Goal: Task Accomplishment & Management: Manage account settings

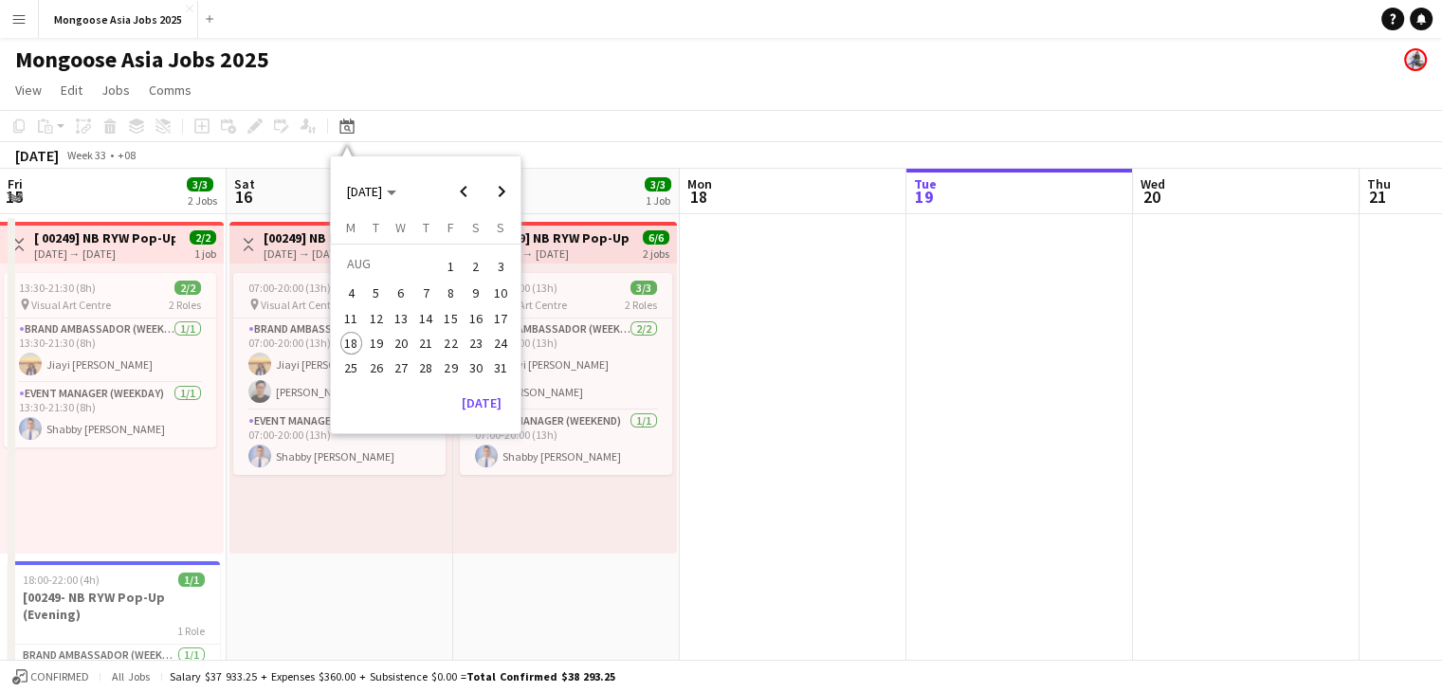
scroll to position [0, 453]
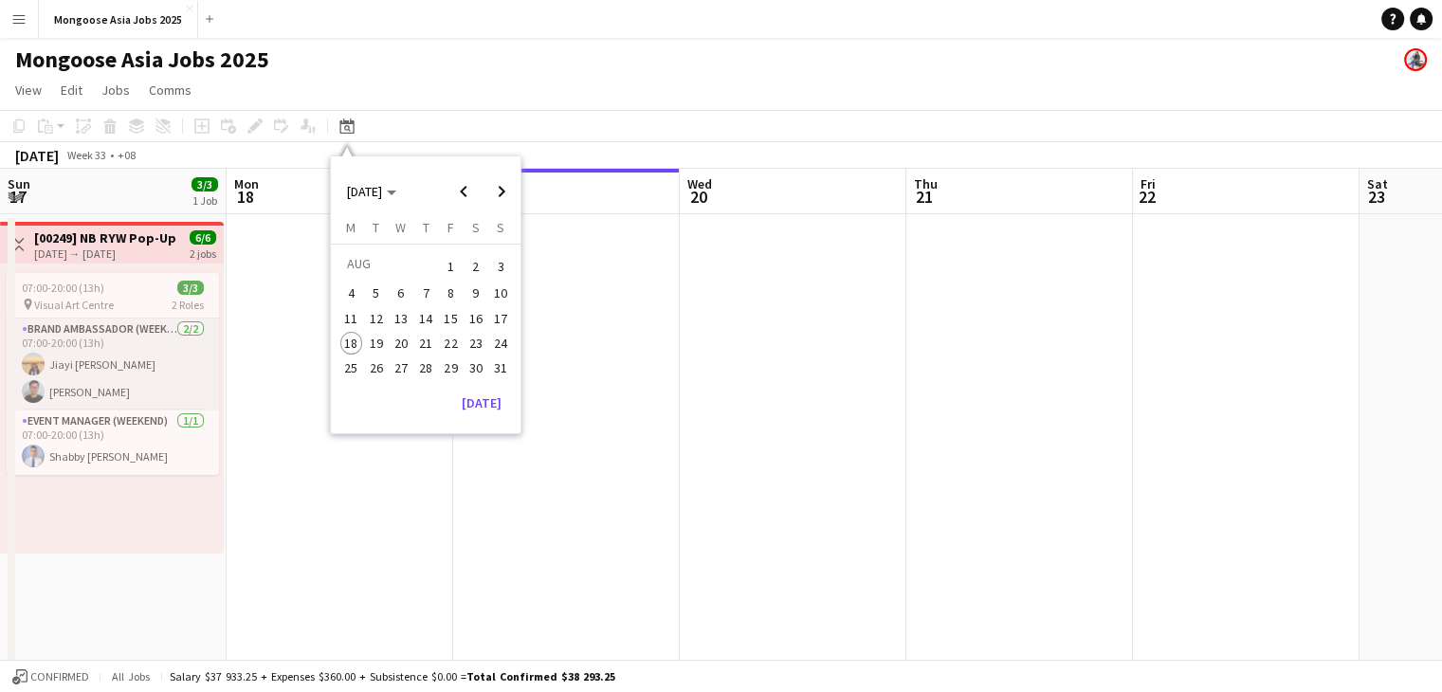
click at [95, 329] on app-card-role "Brand Ambassador (weekend) [DATE] 07:00-20:00 (13h) Jiayi [PERSON_NAME] [PERSON…" at bounding box center [113, 365] width 212 height 92
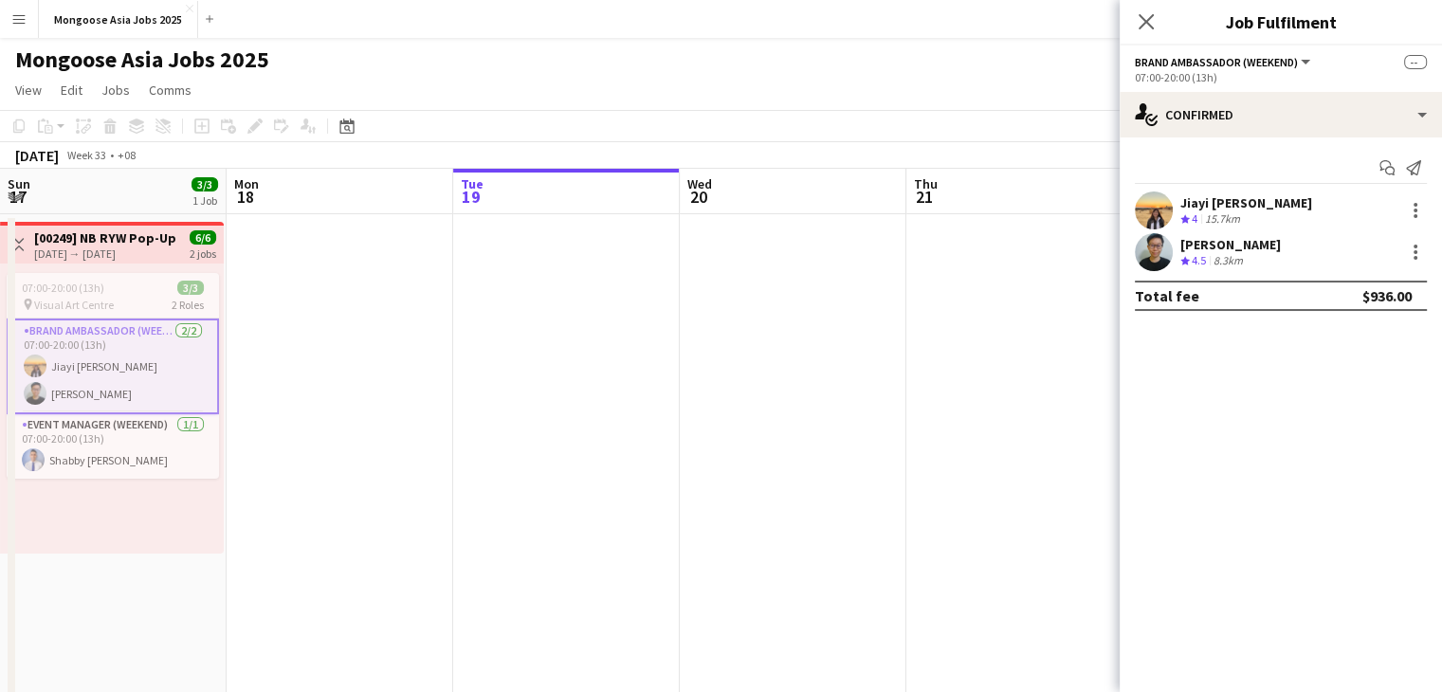
click at [76, 236] on h3 "[00249] NB RYW Pop-Up" at bounding box center [104, 237] width 141 height 17
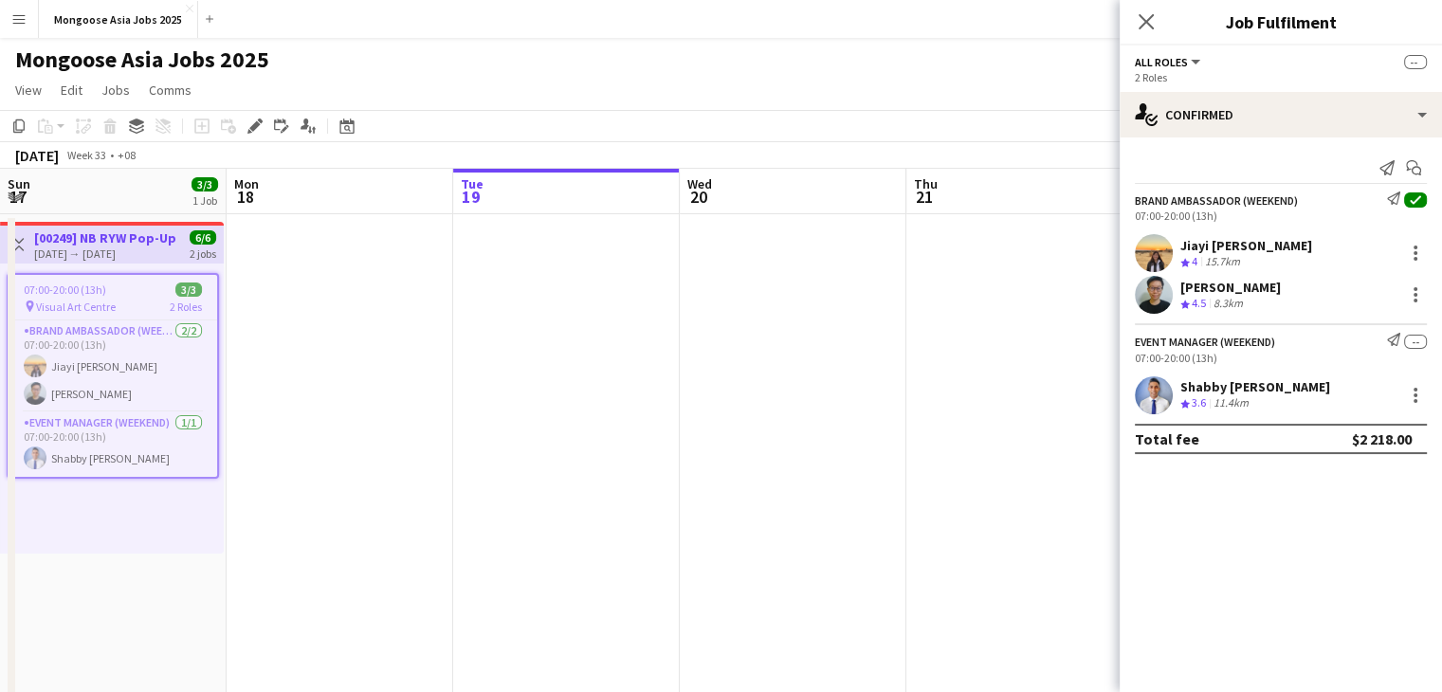
click at [1184, 64] on span "All roles" at bounding box center [1161, 62] width 53 height 14
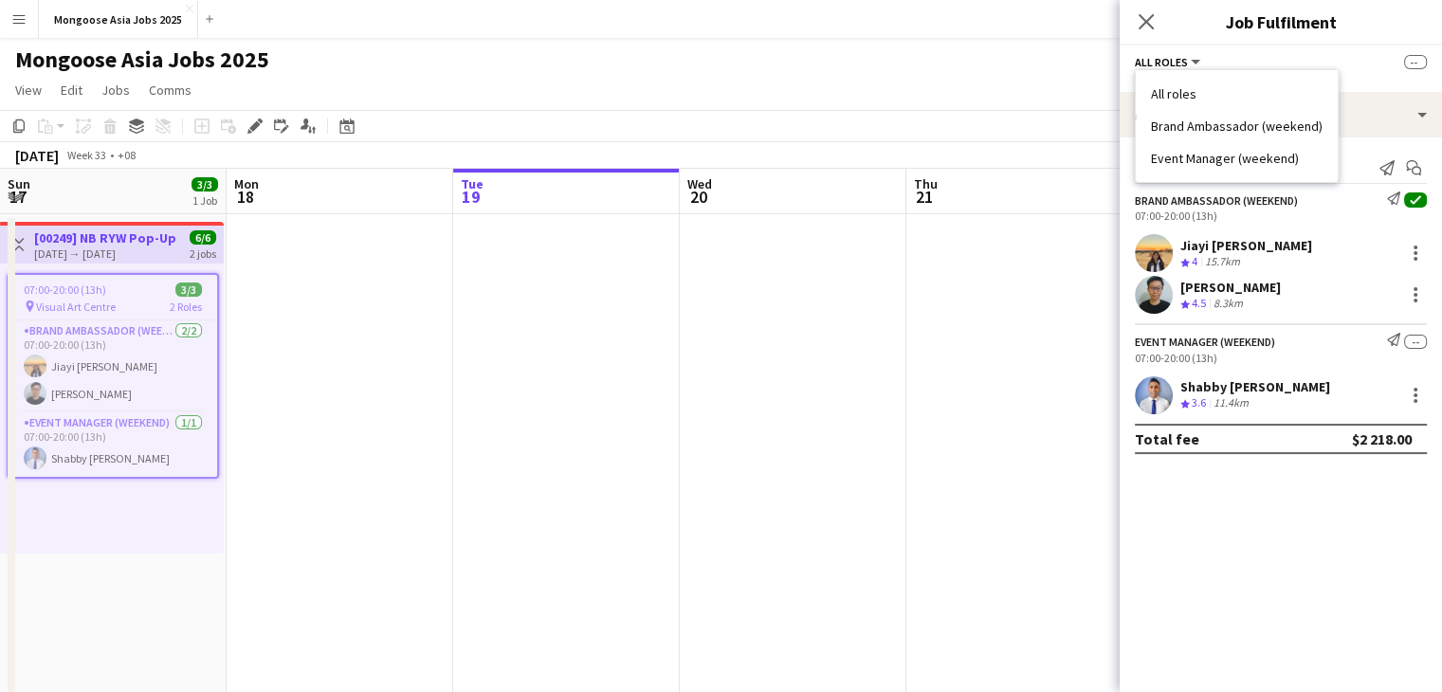
click at [377, 448] on app-date-cell at bounding box center [340, 481] width 227 height 535
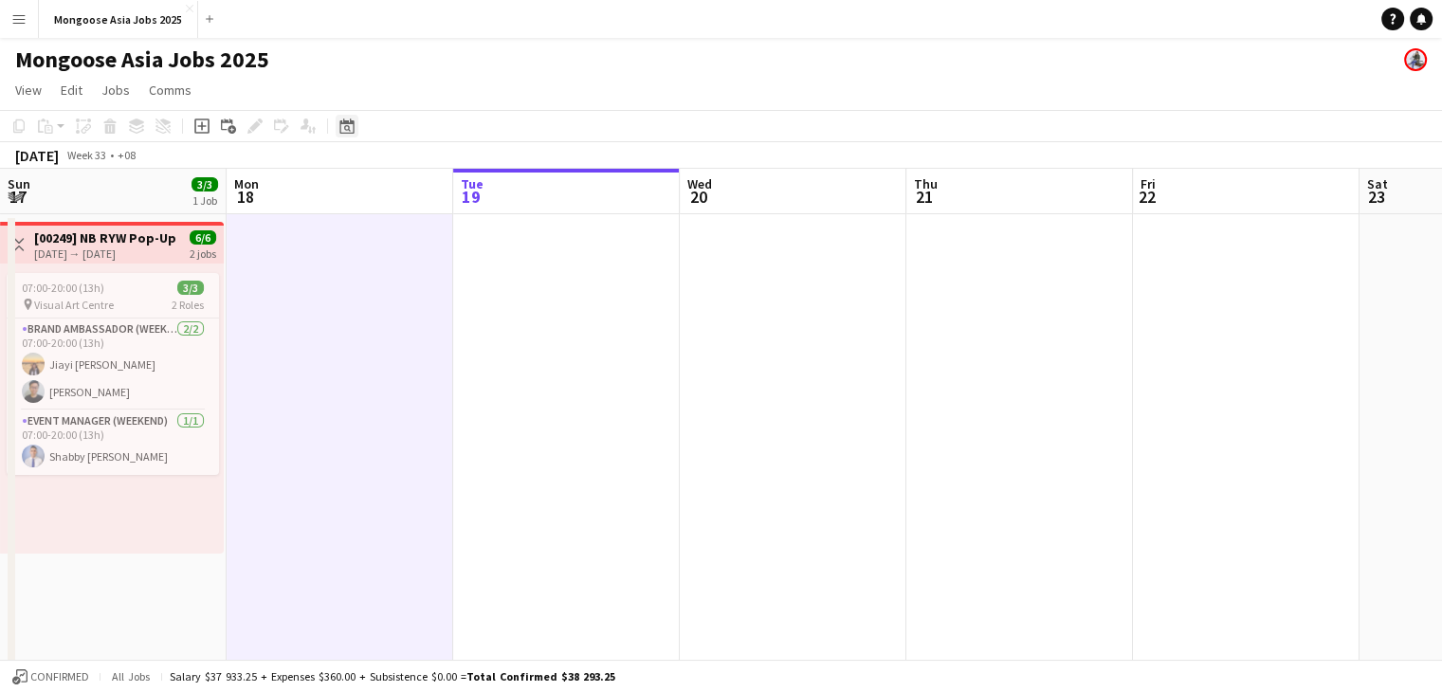
click at [356, 132] on div "Date picker" at bounding box center [347, 126] width 23 height 23
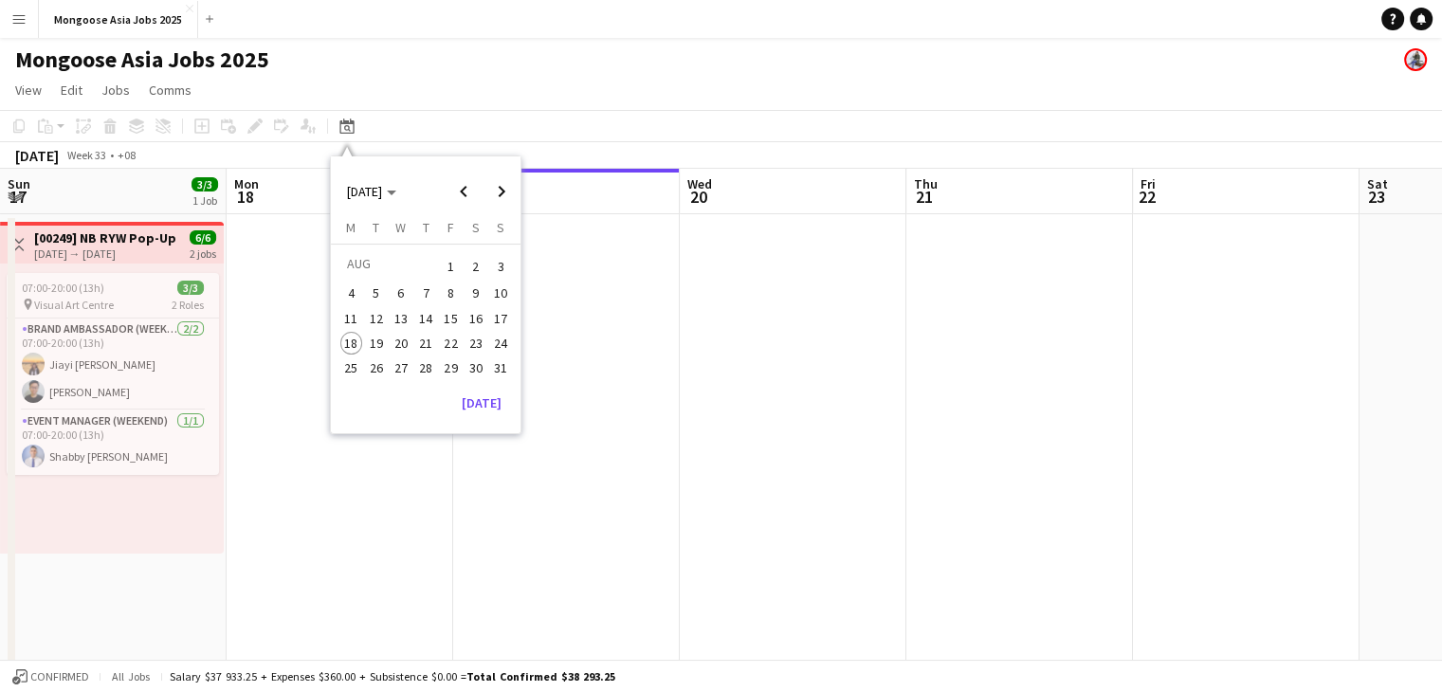
click at [368, 318] on span "12" at bounding box center [376, 318] width 23 height 23
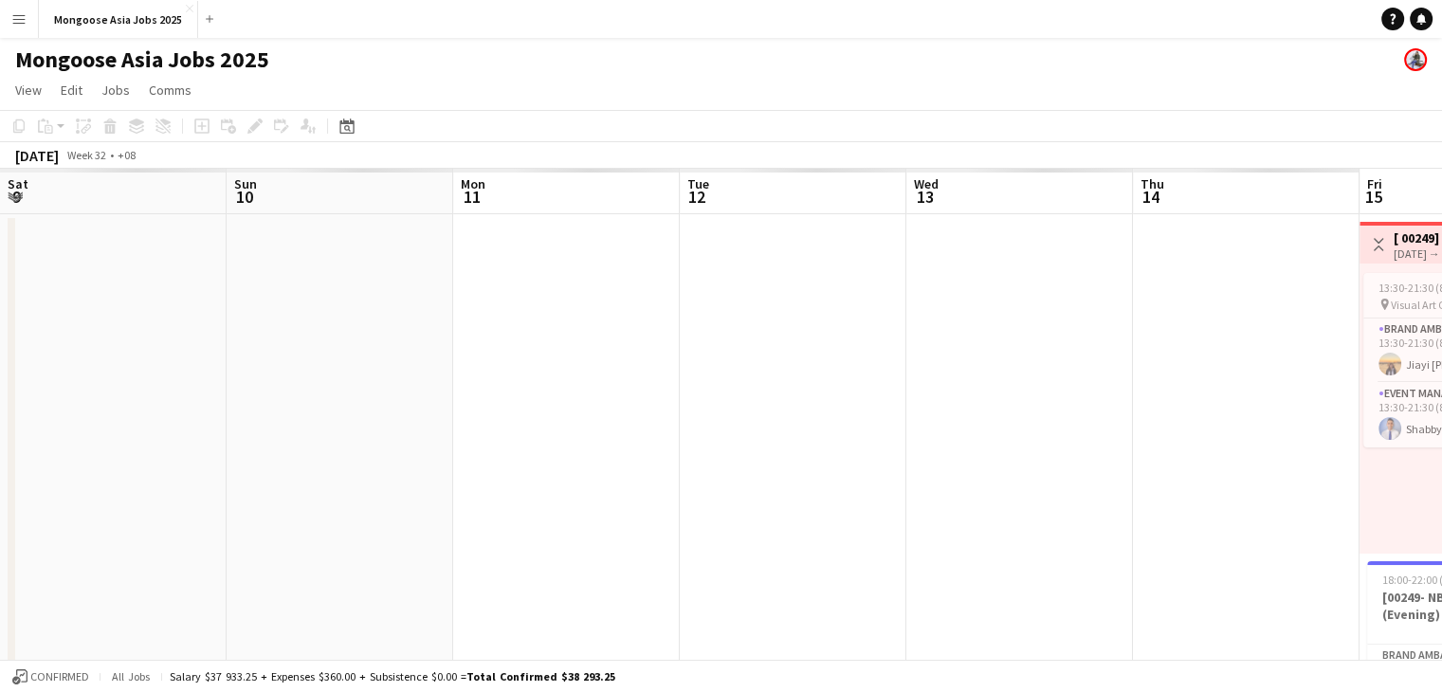
scroll to position [0, 652]
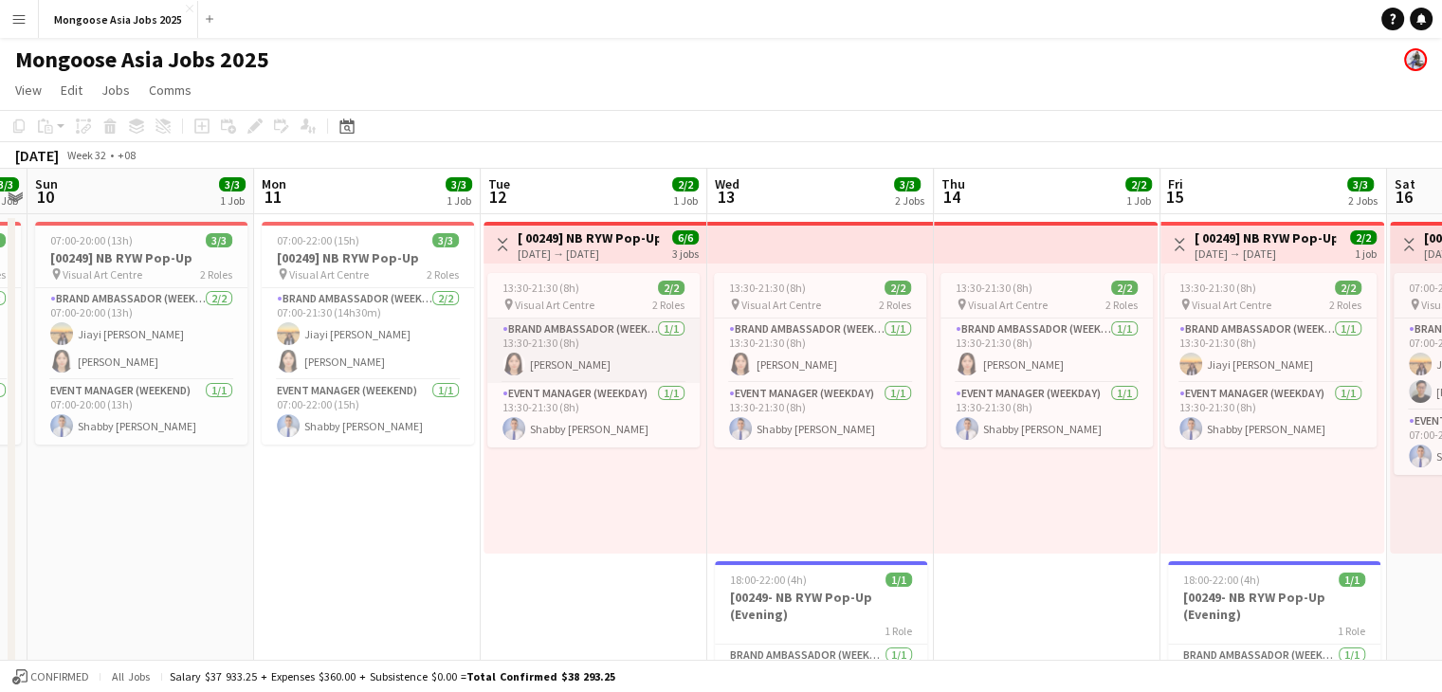
click at [635, 349] on app-card-role "Brand Ambassador (weekday) [DATE] 13:30-21:30 (8h) [PERSON_NAME]" at bounding box center [593, 351] width 212 height 64
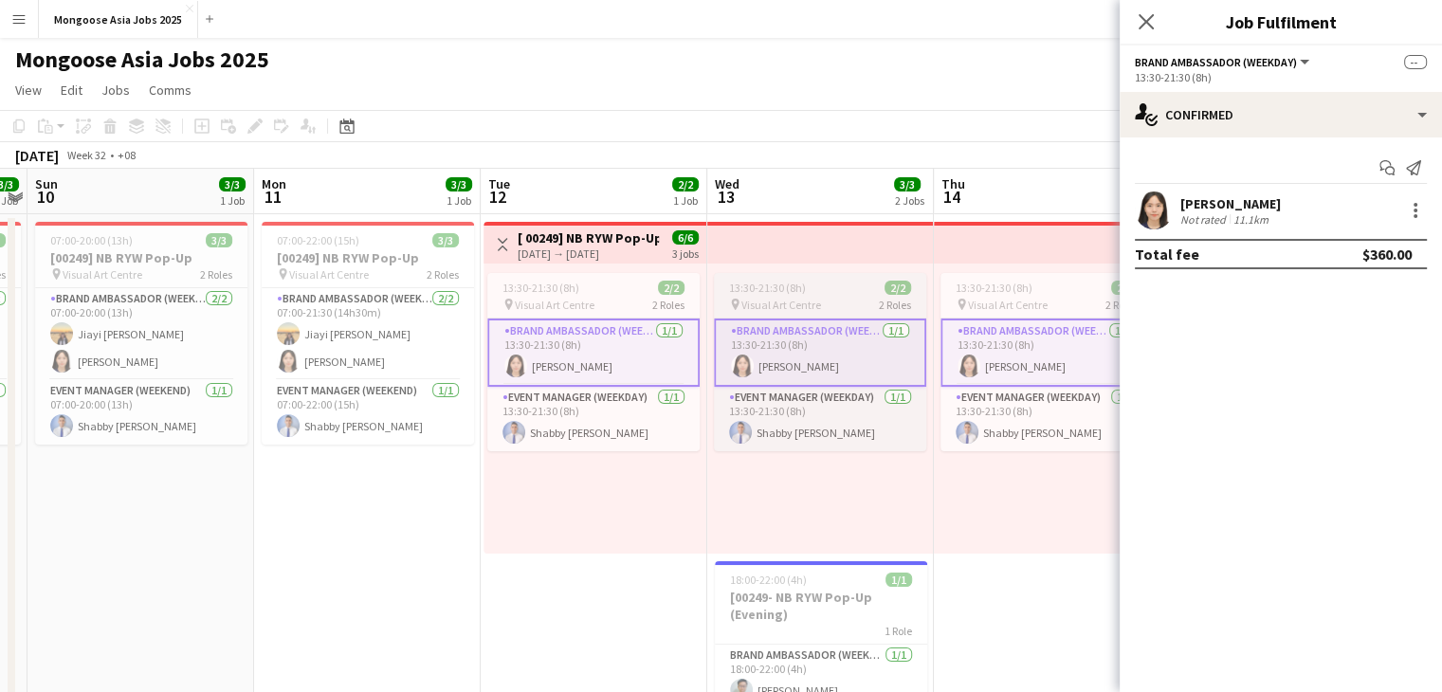
click at [774, 282] on span "13:30-21:30 (8h)" at bounding box center [767, 288] width 77 height 14
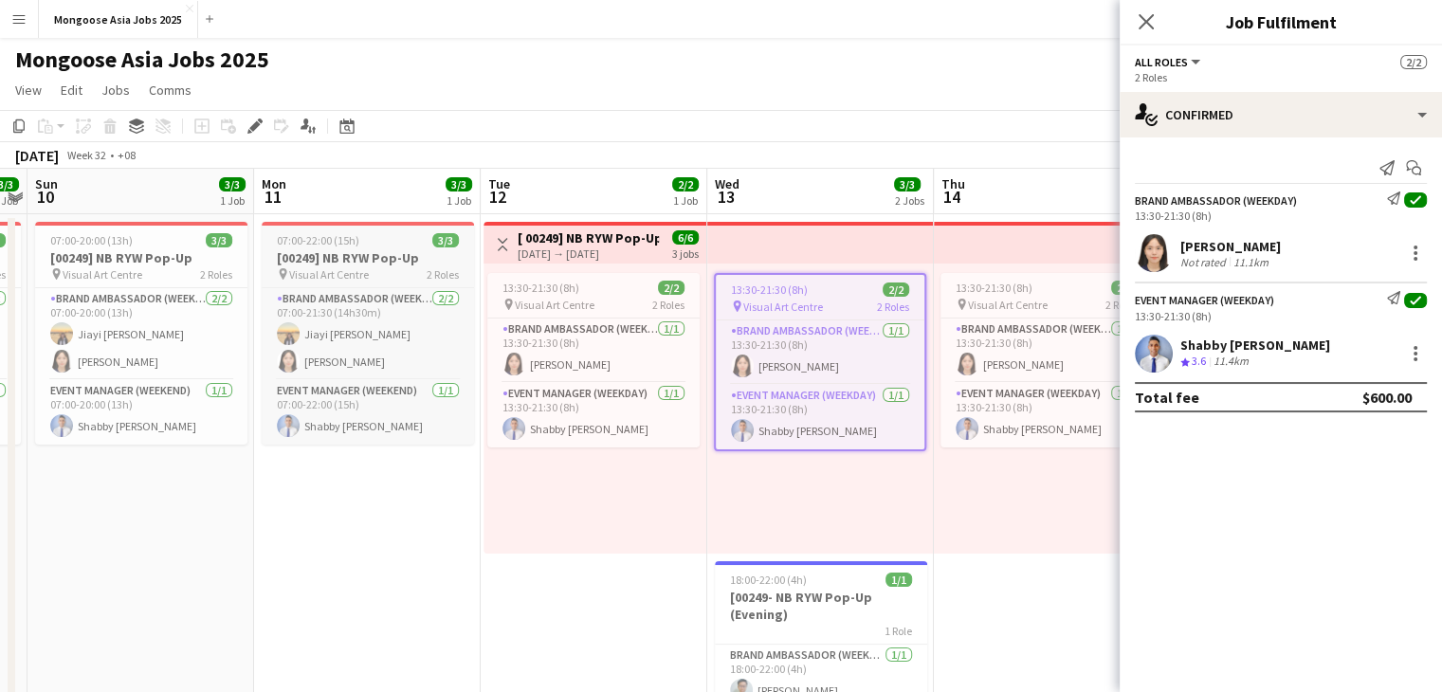
click at [362, 263] on h3 "[00249] NB RYW Pop-Up" at bounding box center [368, 257] width 212 height 17
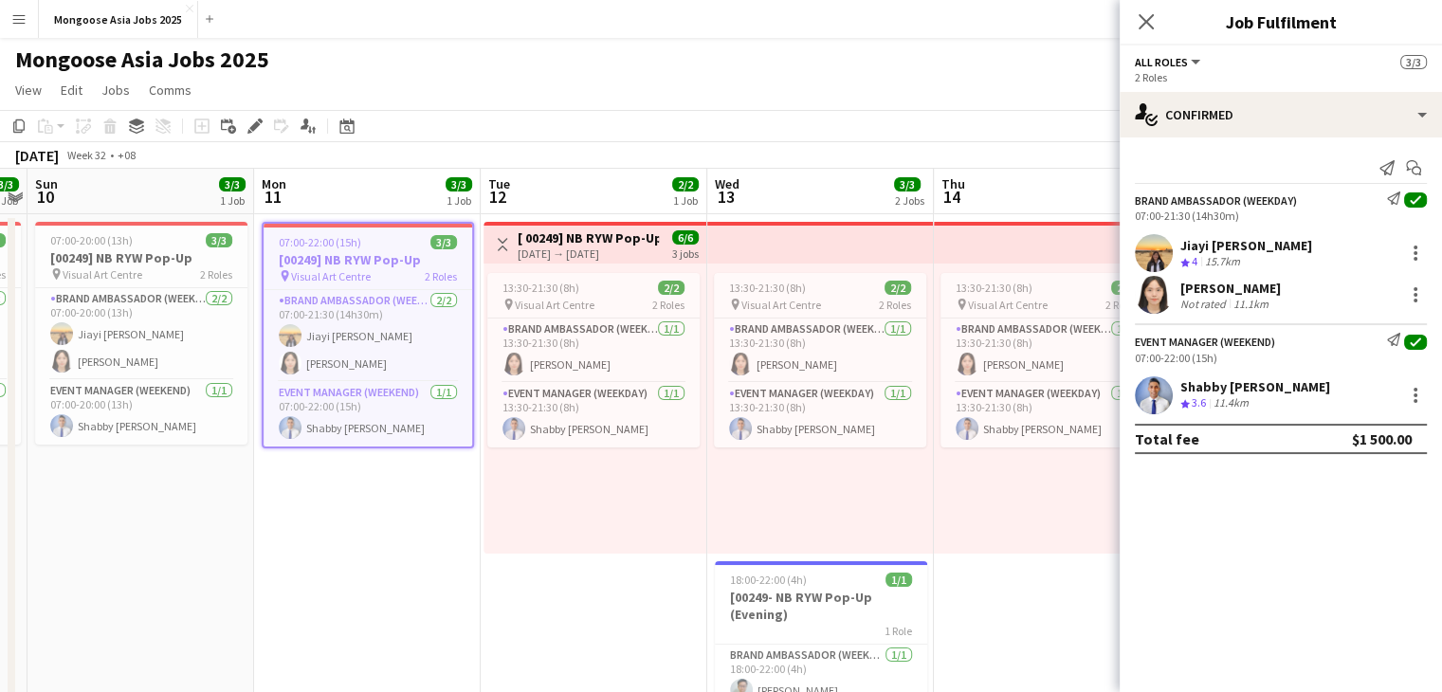
click at [1165, 62] on span "All roles" at bounding box center [1161, 62] width 53 height 14
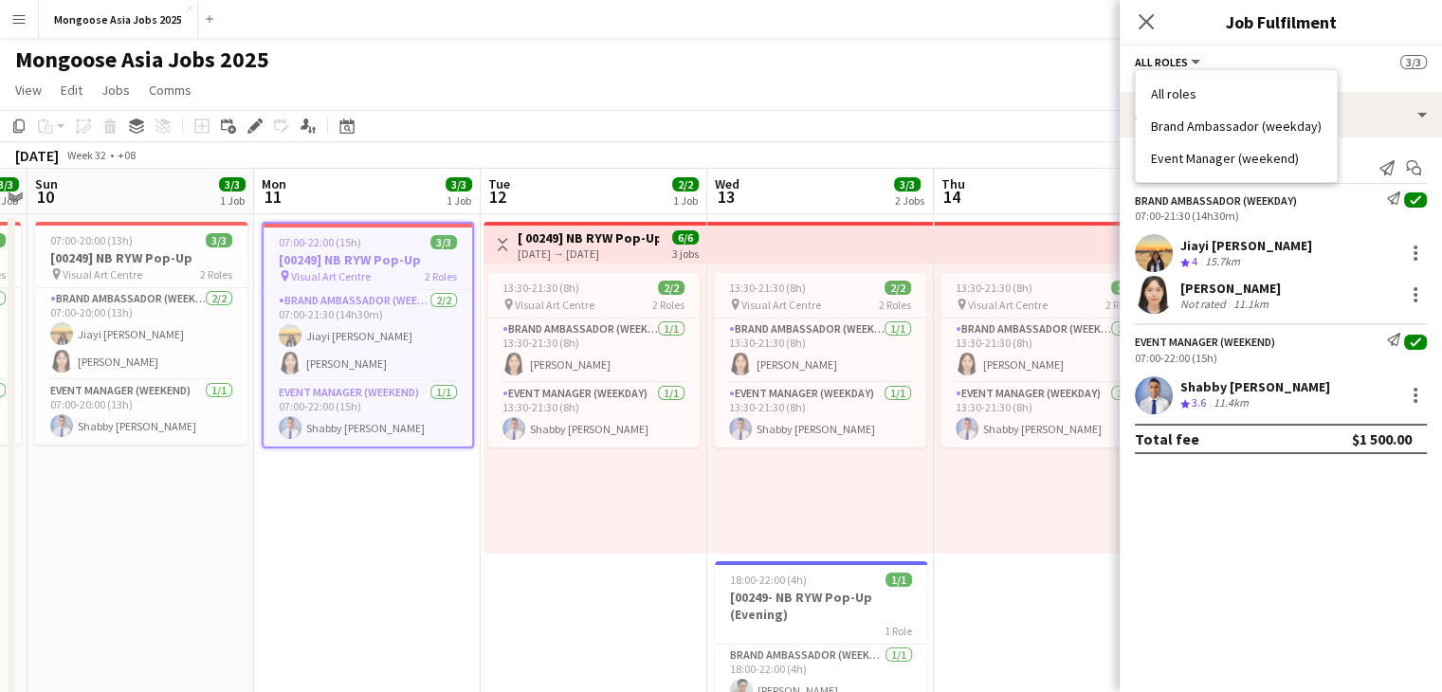
click at [1165, 62] on span "All roles" at bounding box center [1161, 62] width 53 height 14
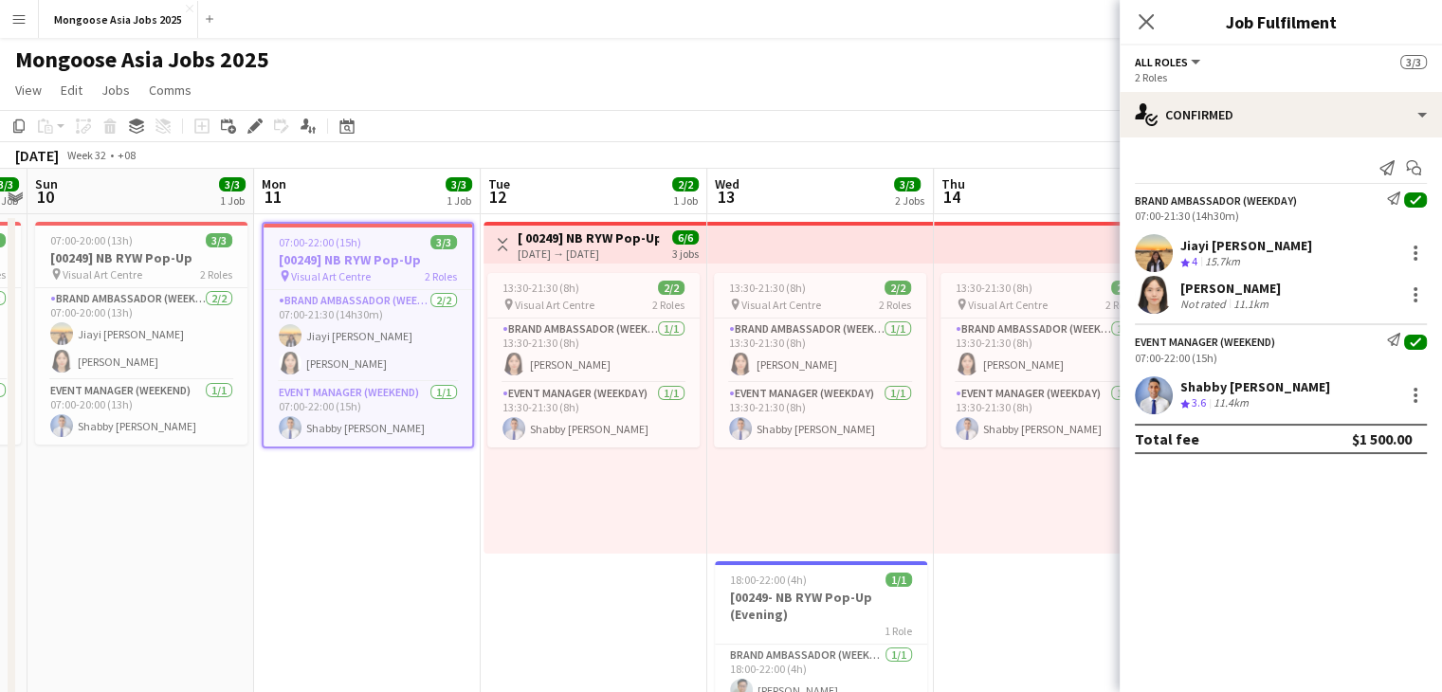
click at [568, 483] on div "13:30-21:30 (8h) 2/2 pin Visual Art Centre 2 Roles Brand Ambassador (weekday) […" at bounding box center [595, 409] width 223 height 290
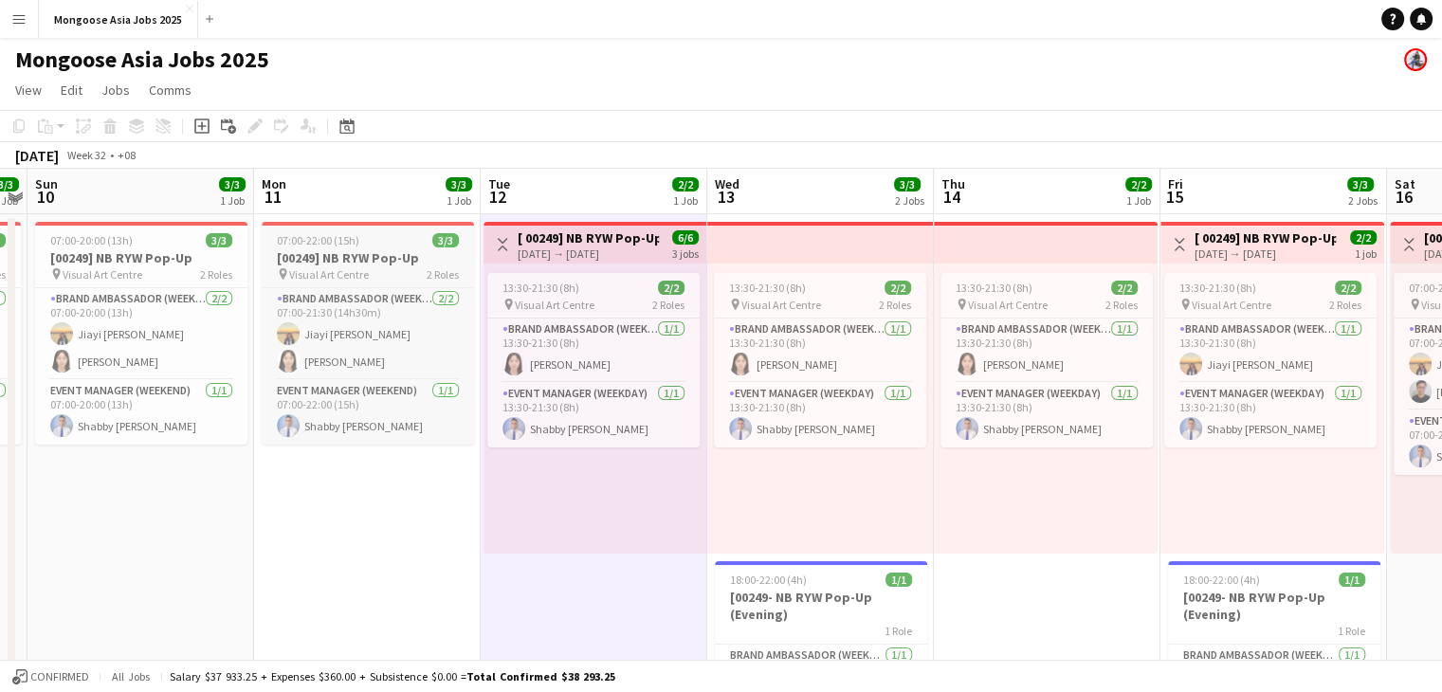
click at [338, 255] on h3 "[00249] NB RYW Pop-Up" at bounding box center [368, 257] width 212 height 17
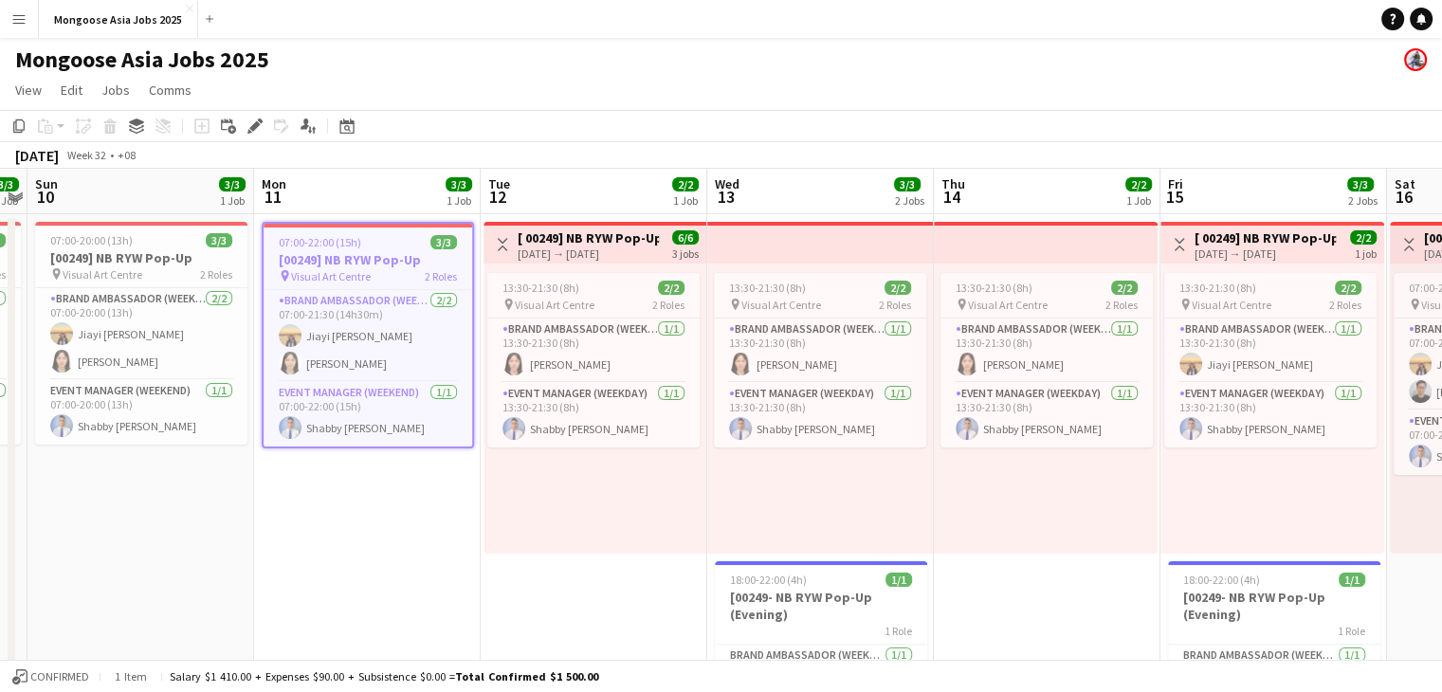
click at [371, 252] on h3 "[00249] NB RYW Pop-Up" at bounding box center [368, 259] width 209 height 17
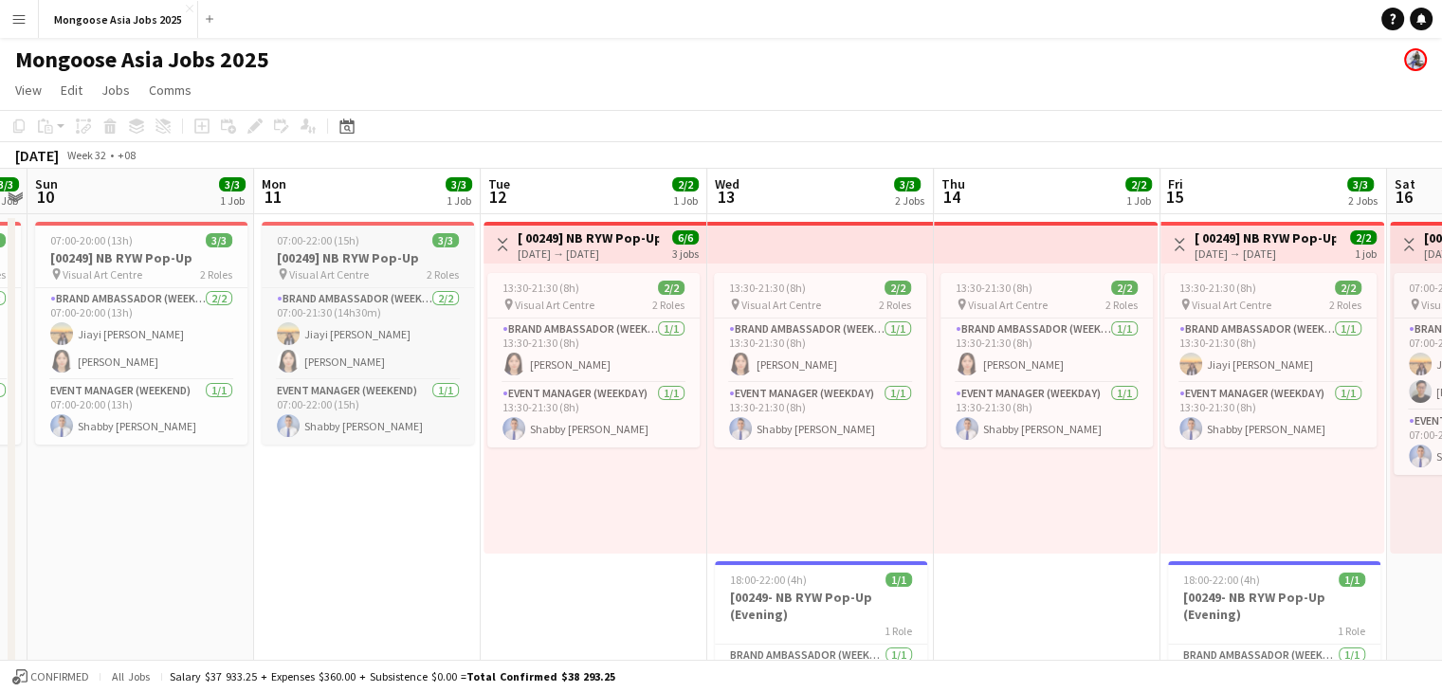
click at [371, 252] on h3 "[00249] NB RYW Pop-Up" at bounding box center [368, 257] width 212 height 17
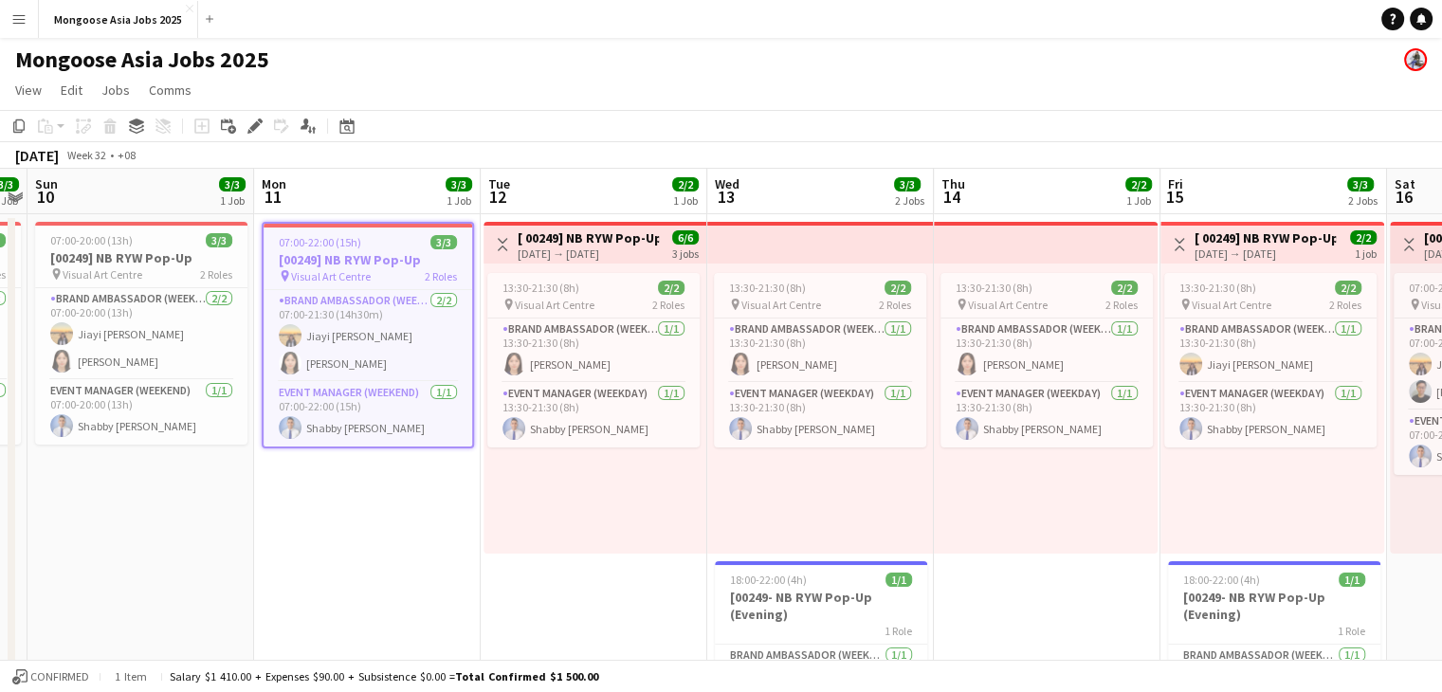
click at [371, 252] on h3 "[00249] NB RYW Pop-Up" at bounding box center [368, 259] width 209 height 17
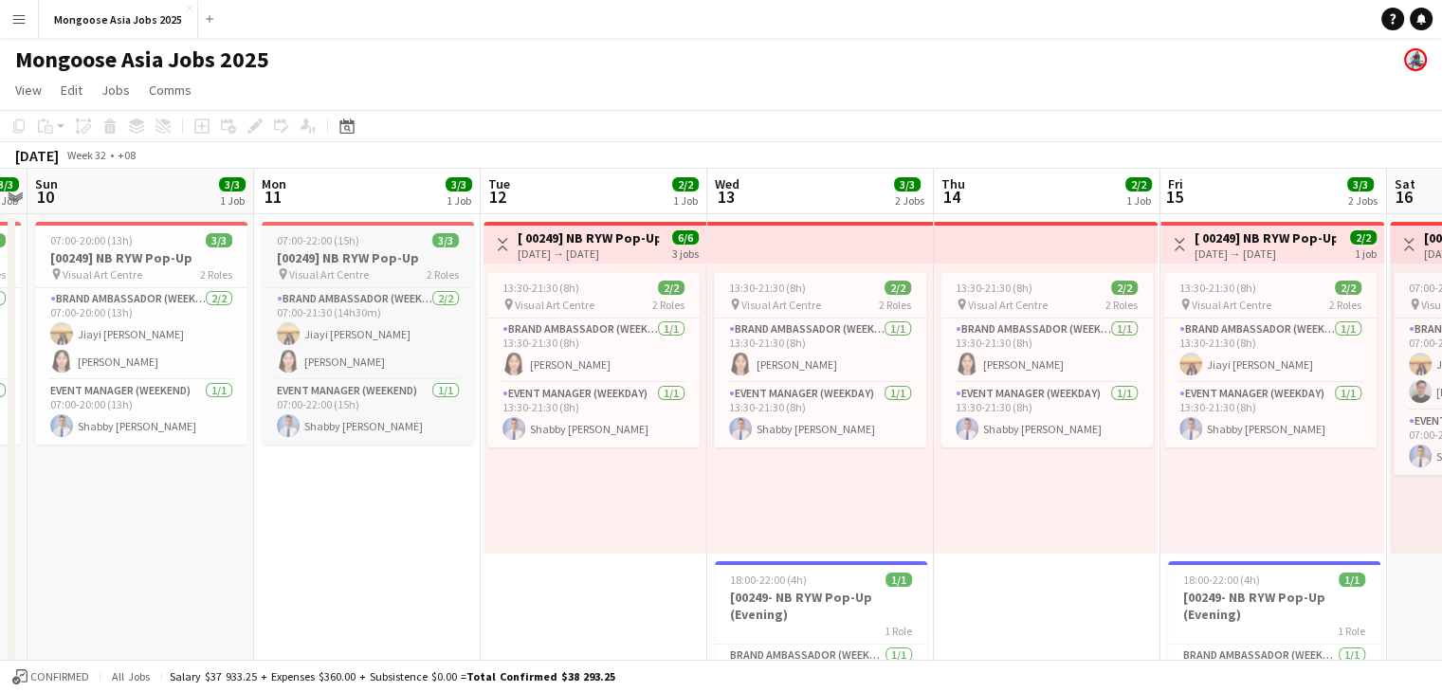
click at [371, 252] on h3 "[00249] NB RYW Pop-Up" at bounding box center [368, 257] width 212 height 17
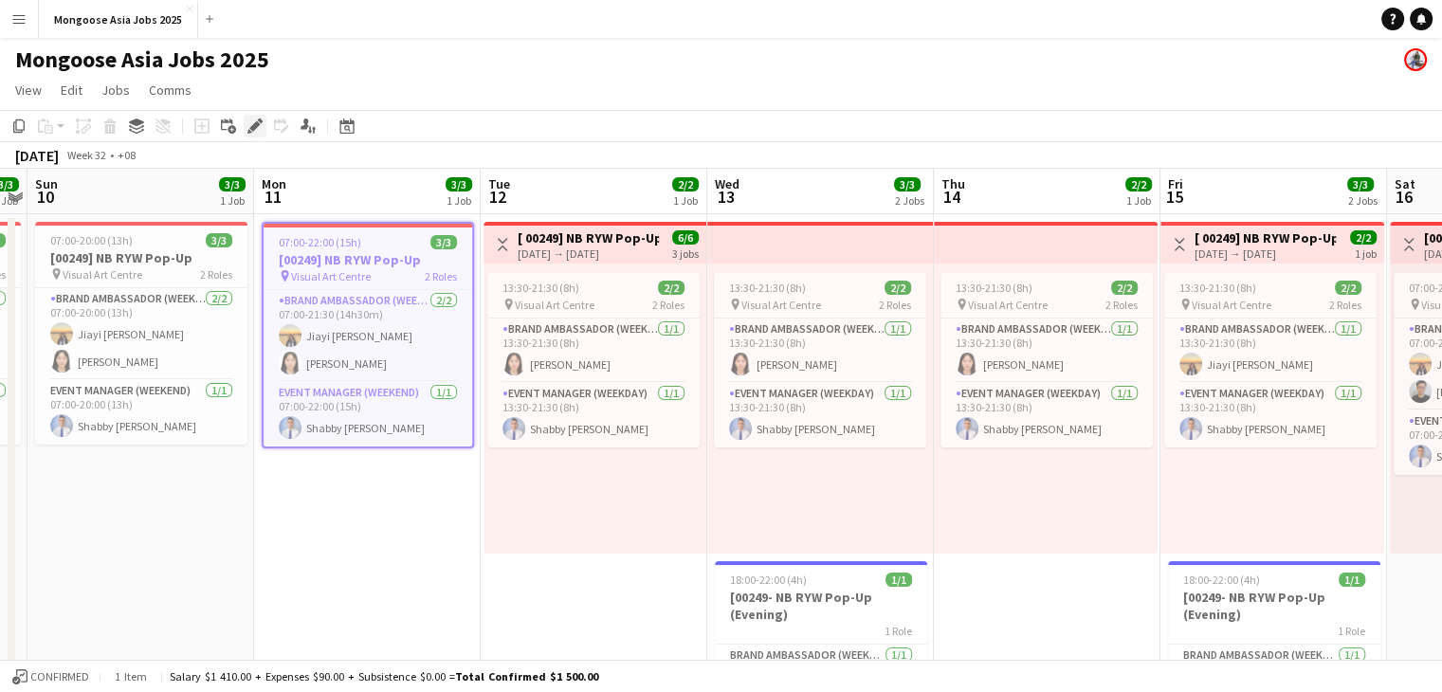
click at [254, 122] on icon at bounding box center [254, 126] width 10 height 10
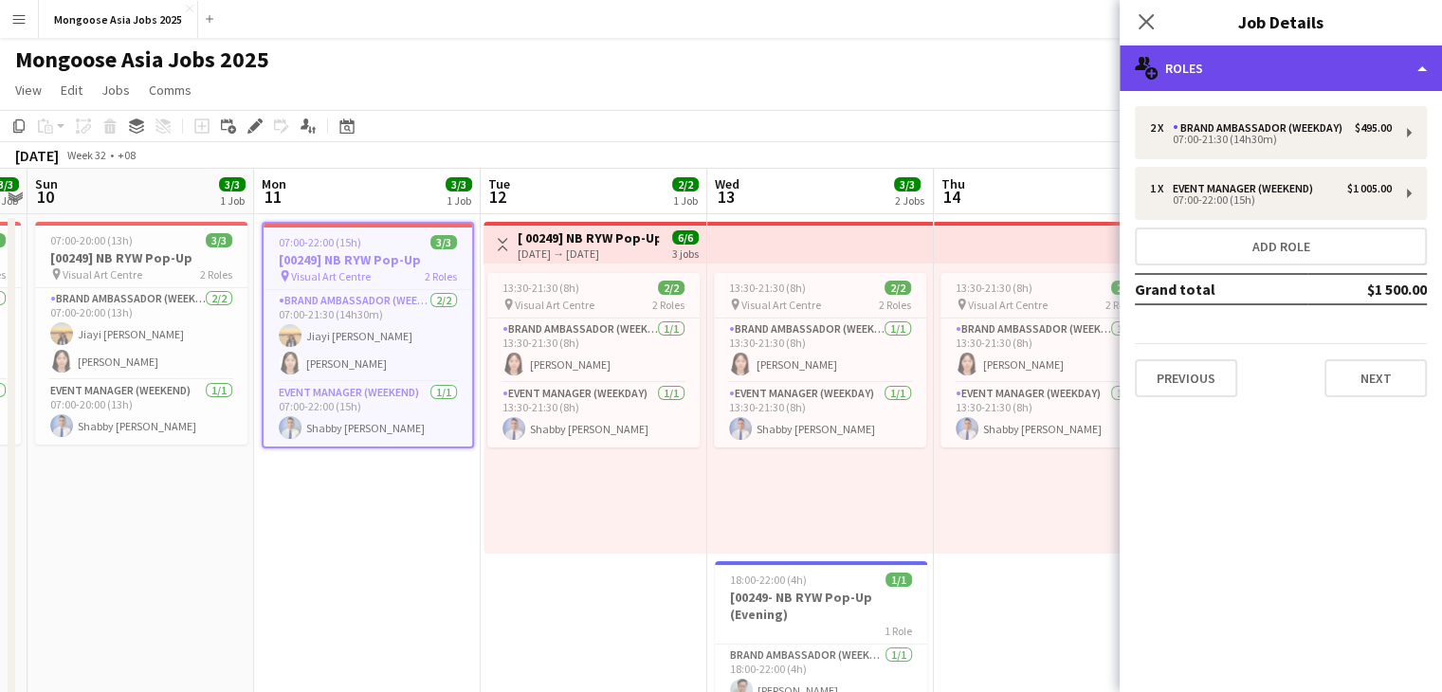
click at [1222, 64] on div "multiple-users-add Roles" at bounding box center [1281, 69] width 322 height 46
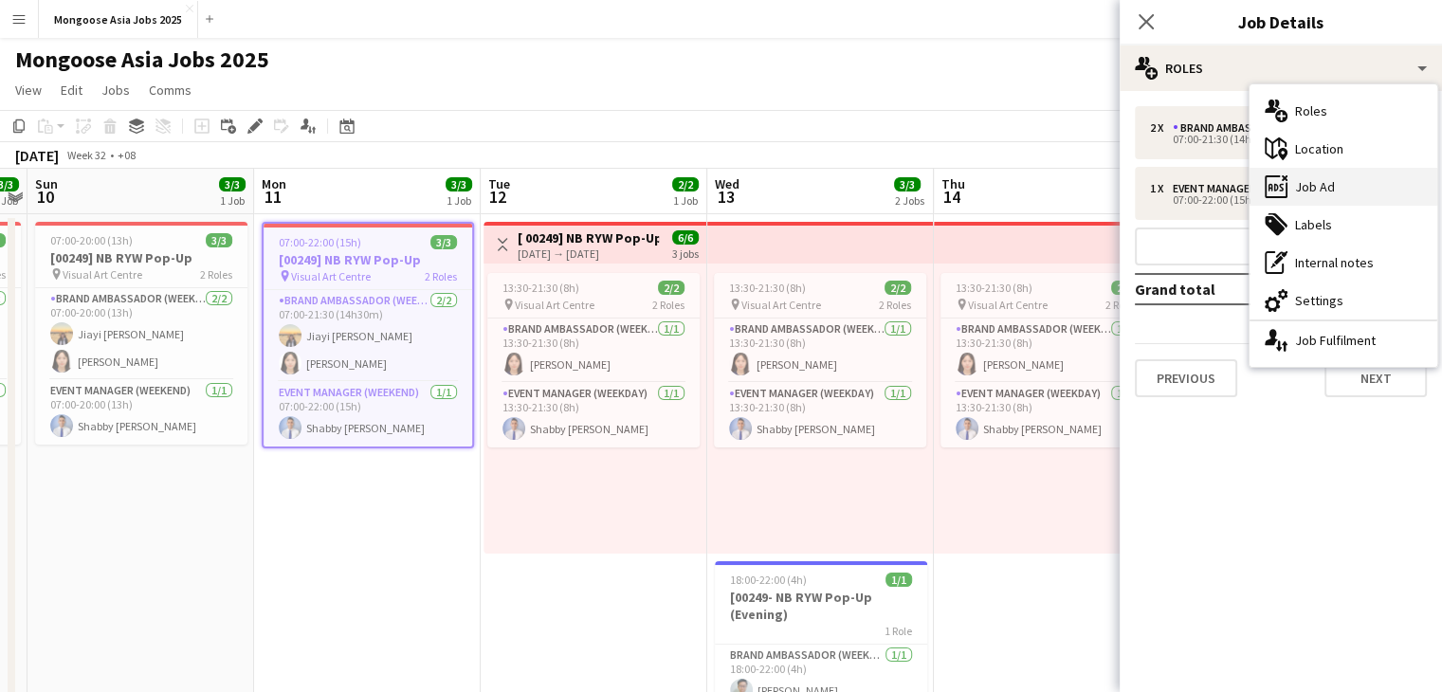
click at [1308, 175] on div "ads-window Job Ad" at bounding box center [1344, 187] width 188 height 38
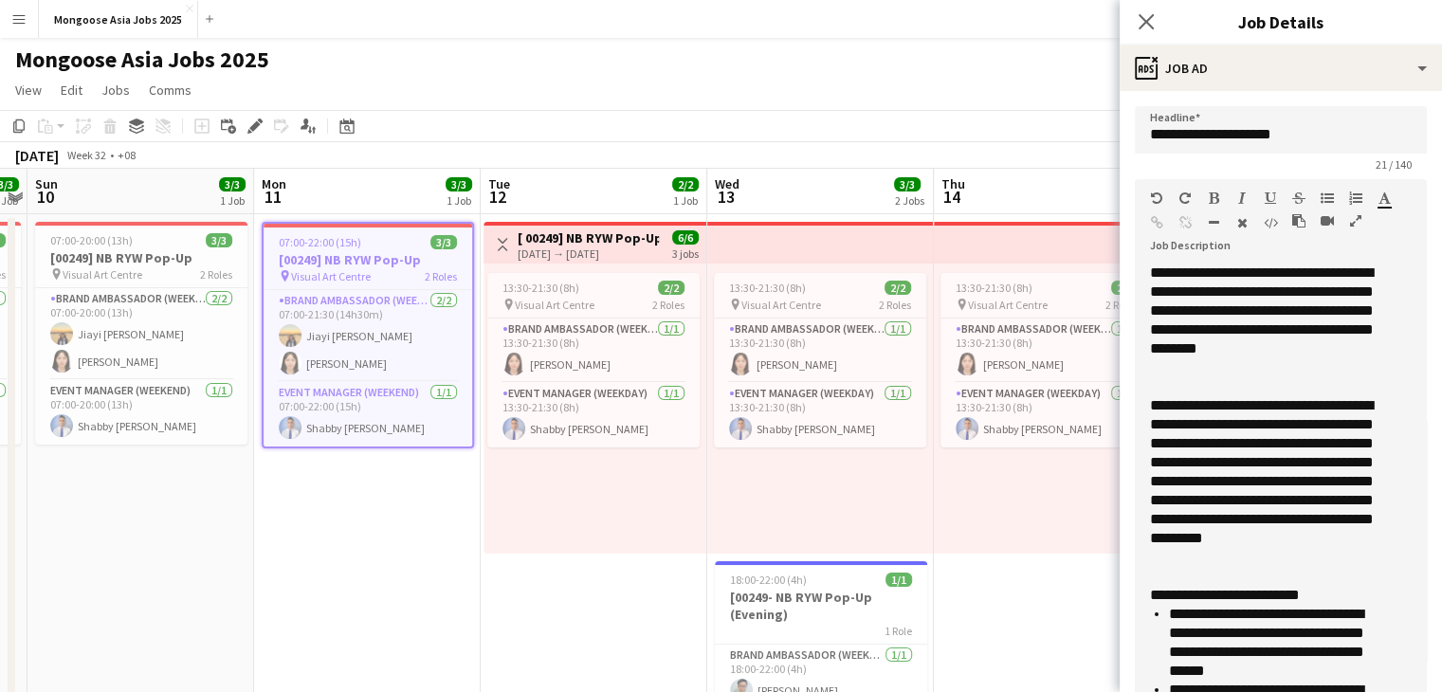
drag, startPoint x: 1399, startPoint y: 373, endPoint x: 1429, endPoint y: 736, distance: 364.3
click at [1429, 691] on html "Menu Boards Boards Boards All jobs Status Workforce Workforce My Workforce Recr…" at bounding box center [721, 404] width 1442 height 809
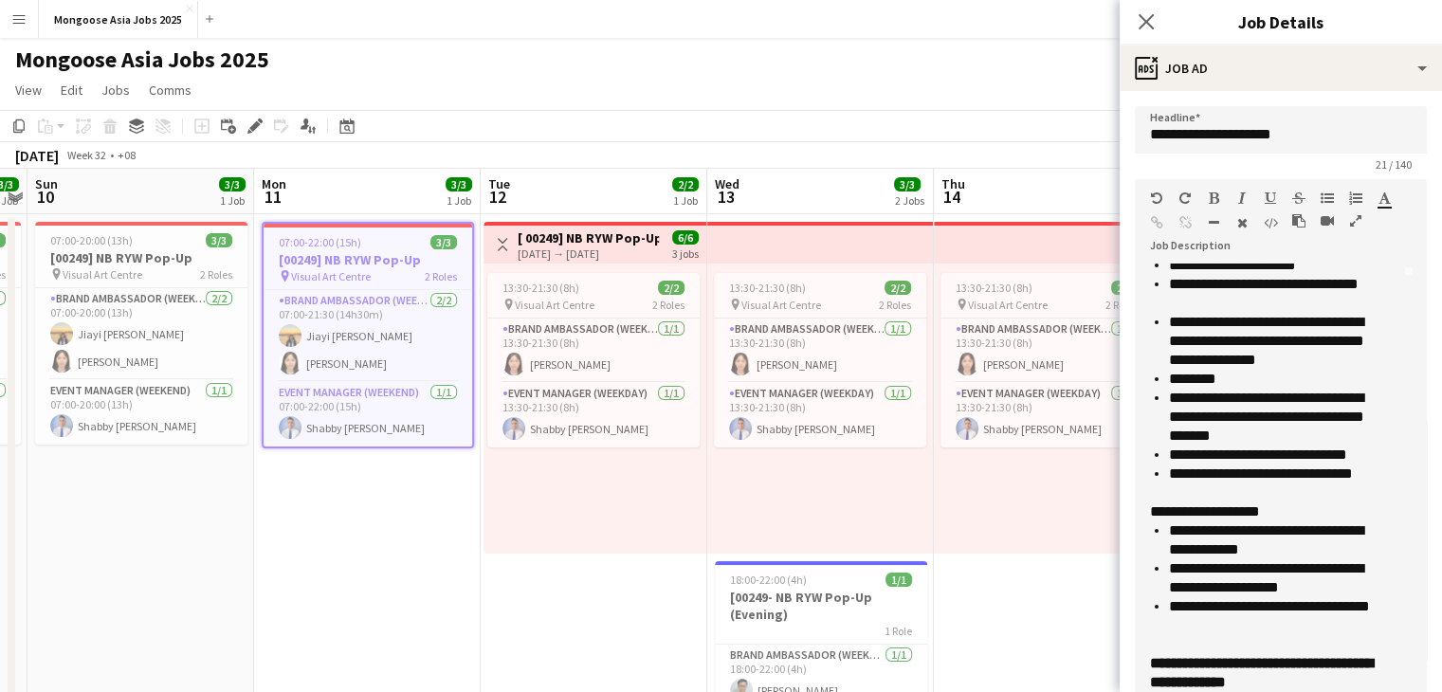
scroll to position [467, 0]
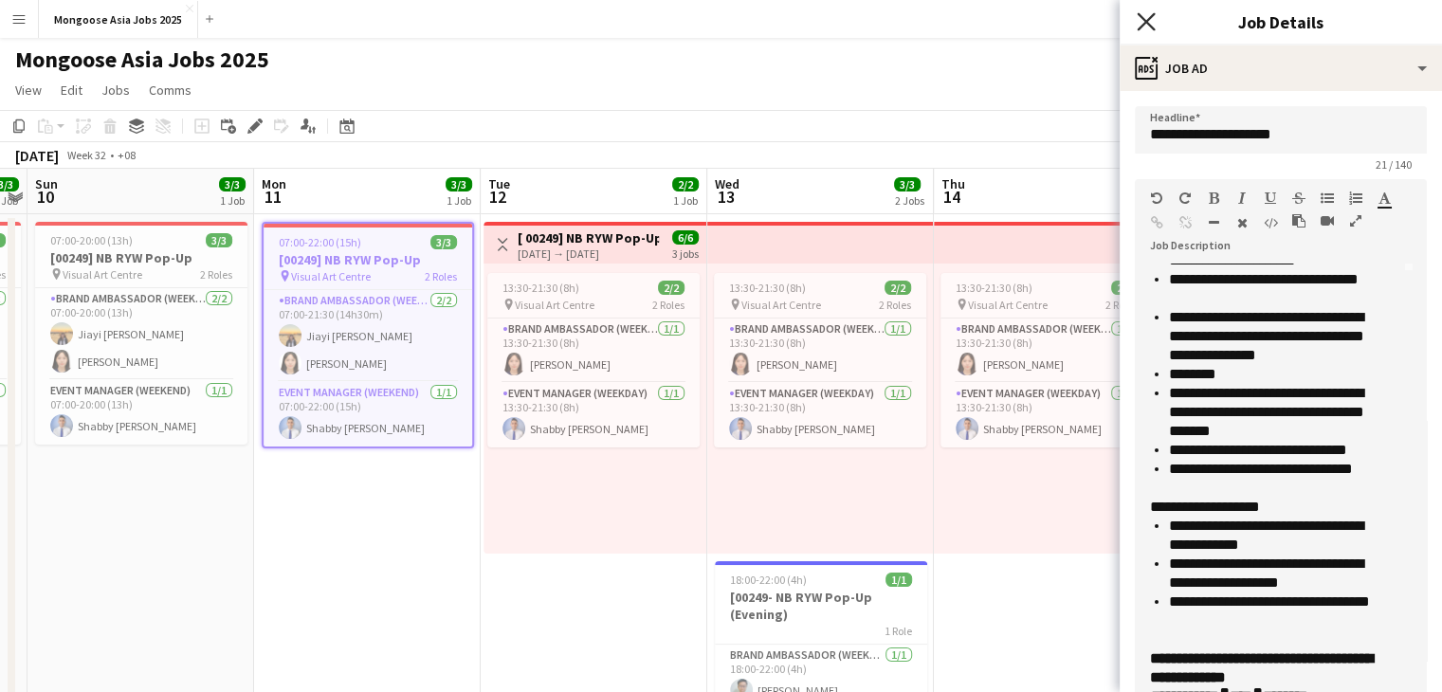
click at [1142, 12] on icon "Close pop-in" at bounding box center [1146, 21] width 18 height 18
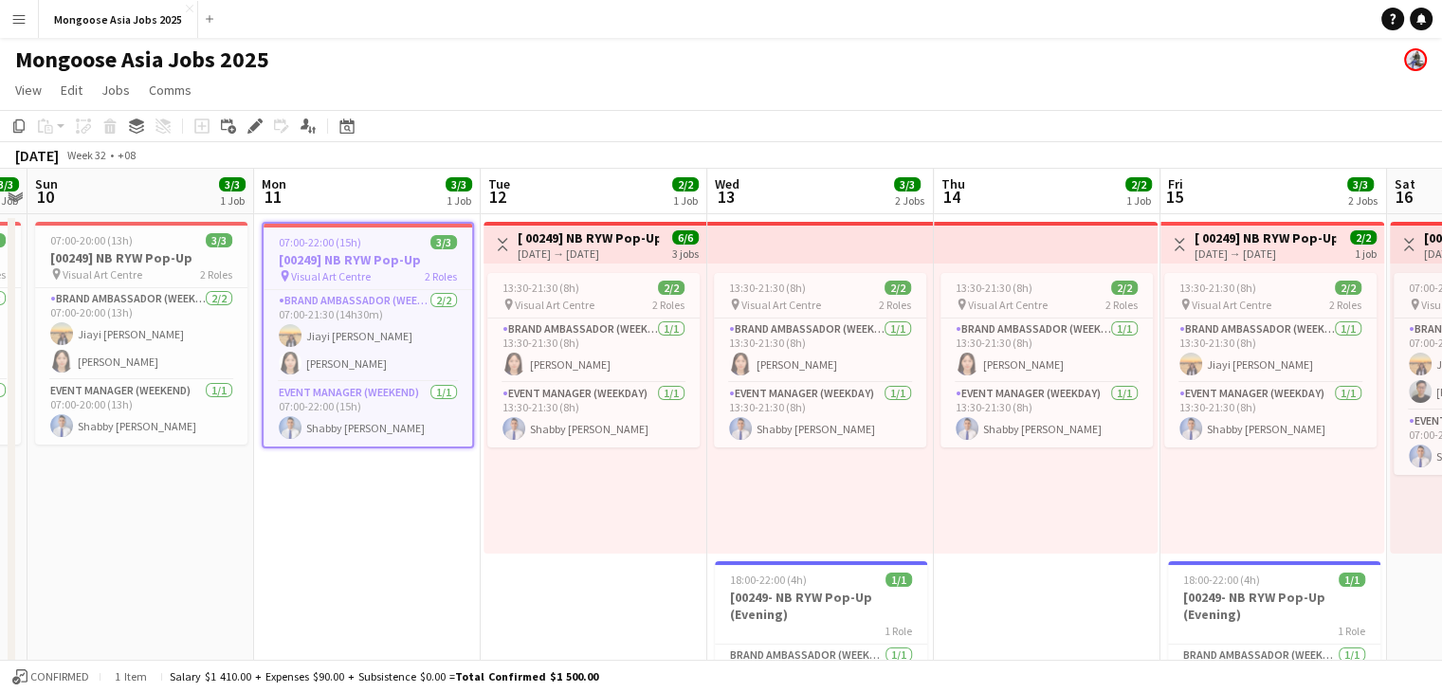
click at [553, 98] on app-page-menu "View Day view expanded Day view collapsed Month view Date picker Jump to [DATE]…" at bounding box center [721, 92] width 1442 height 36
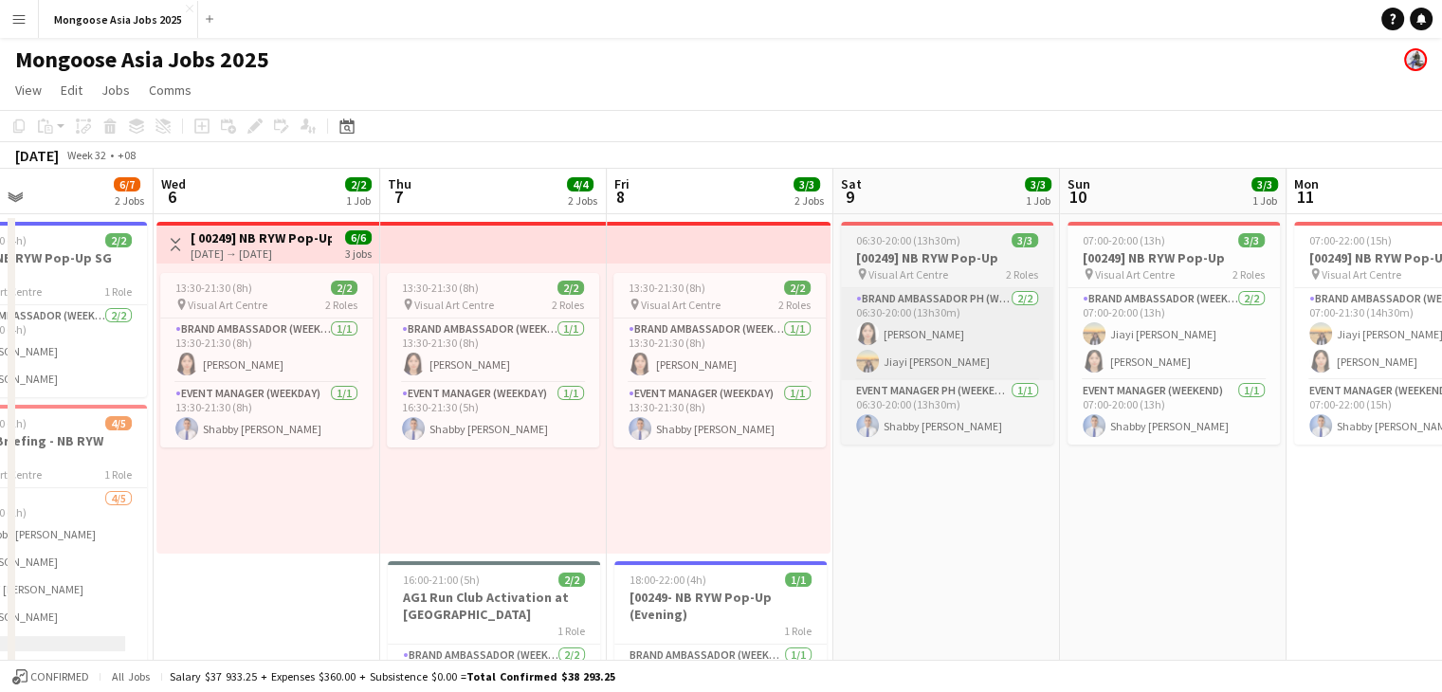
scroll to position [0, 523]
